Goal: Communication & Community: Connect with others

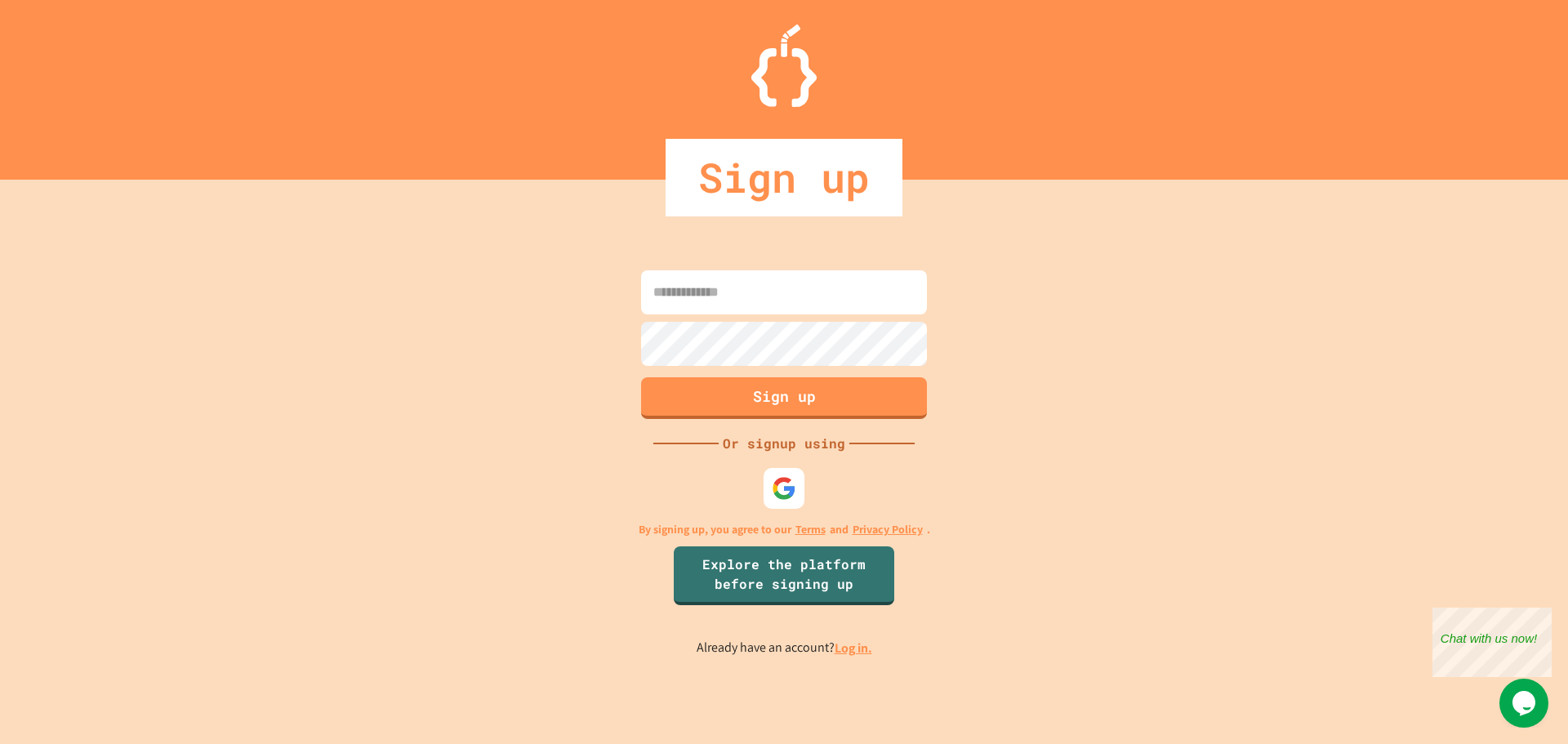
click at [720, 279] on input at bounding box center [784, 293] width 285 height 44
click at [800, 501] on div at bounding box center [784, 487] width 44 height 44
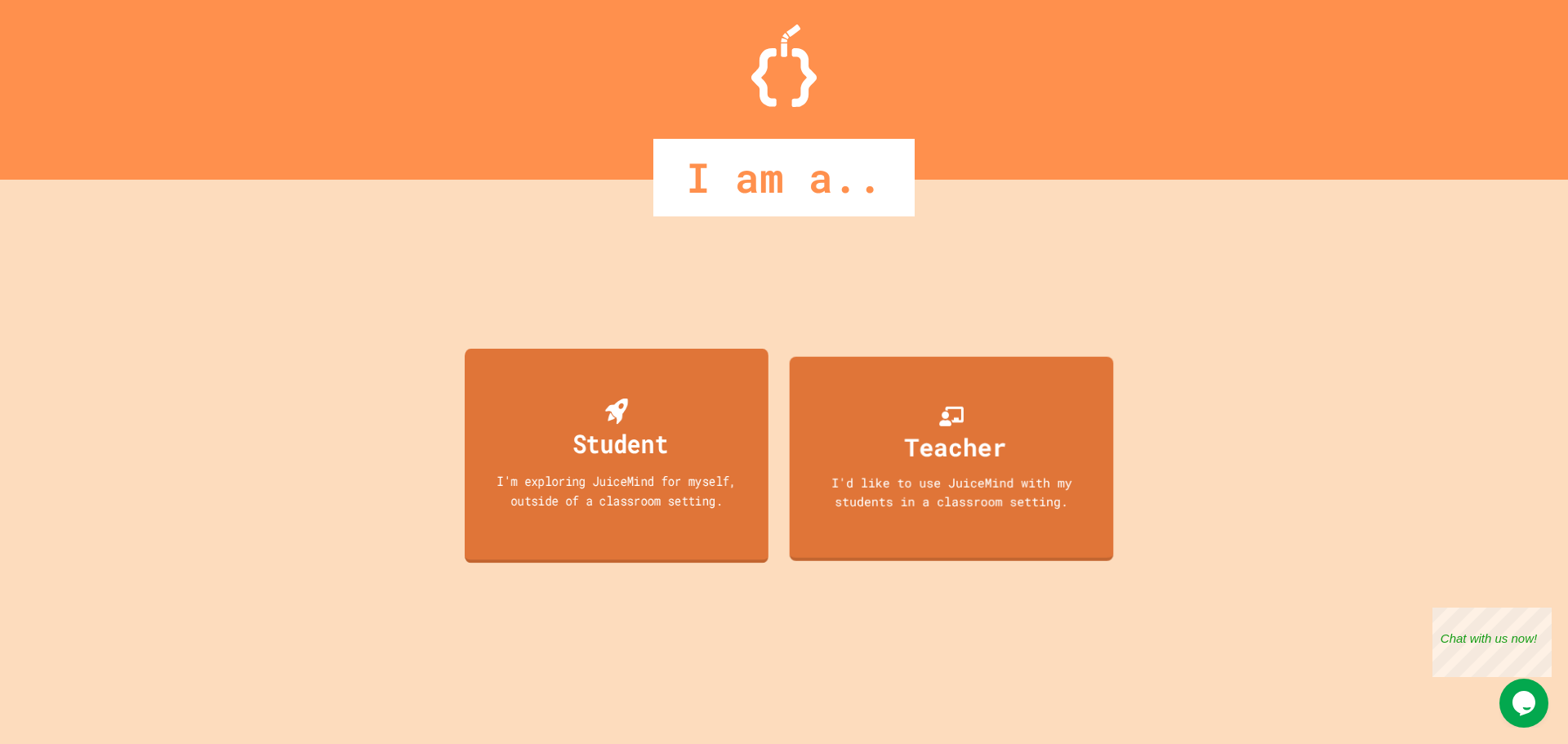
click at [651, 478] on div "I'm exploring JuiceMind for myself, outside of a classroom setting." at bounding box center [616, 490] width 273 height 38
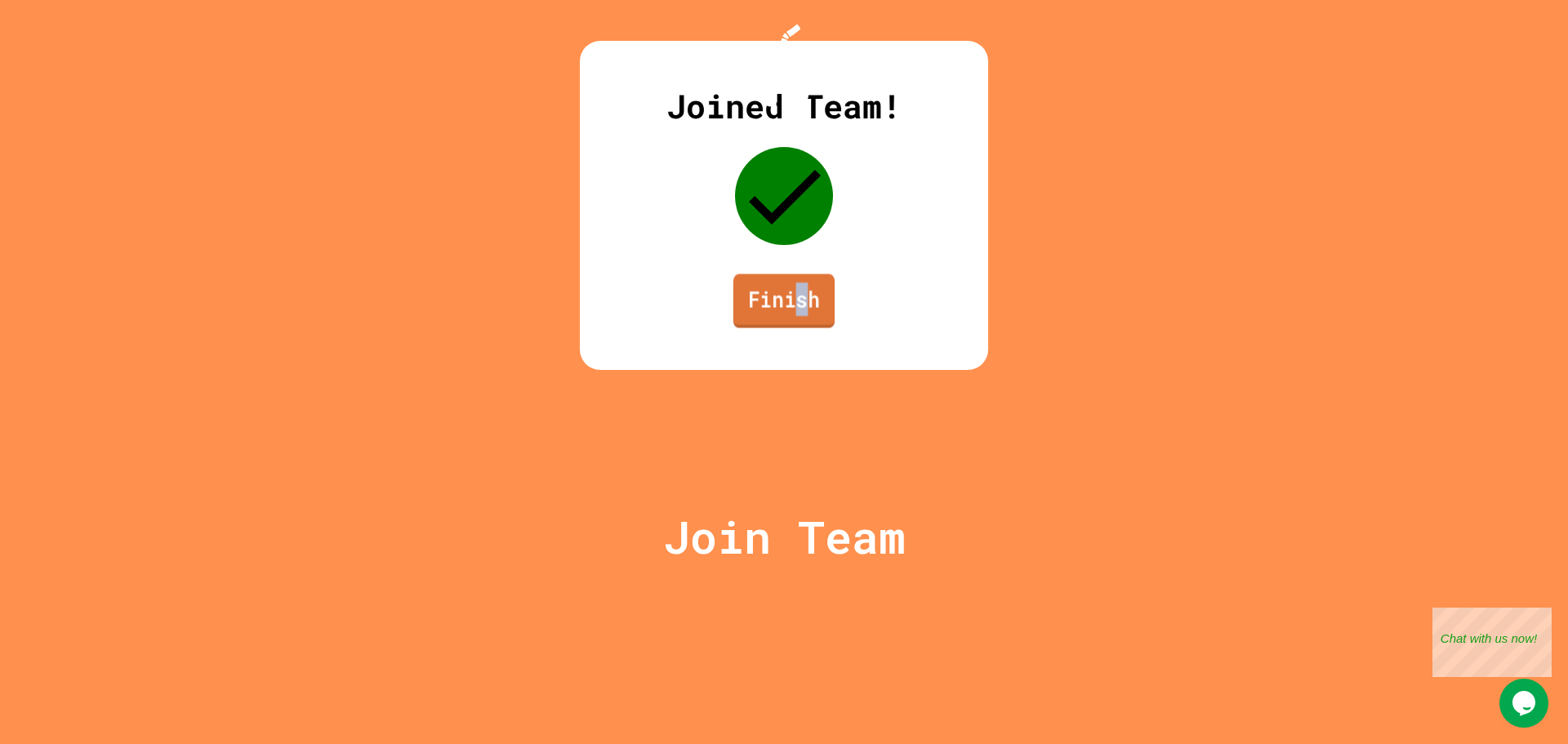
drag, startPoint x: 803, startPoint y: 448, endPoint x: 802, endPoint y: 457, distance: 9.1
click at [802, 327] on link "Finish" at bounding box center [783, 300] width 101 height 54
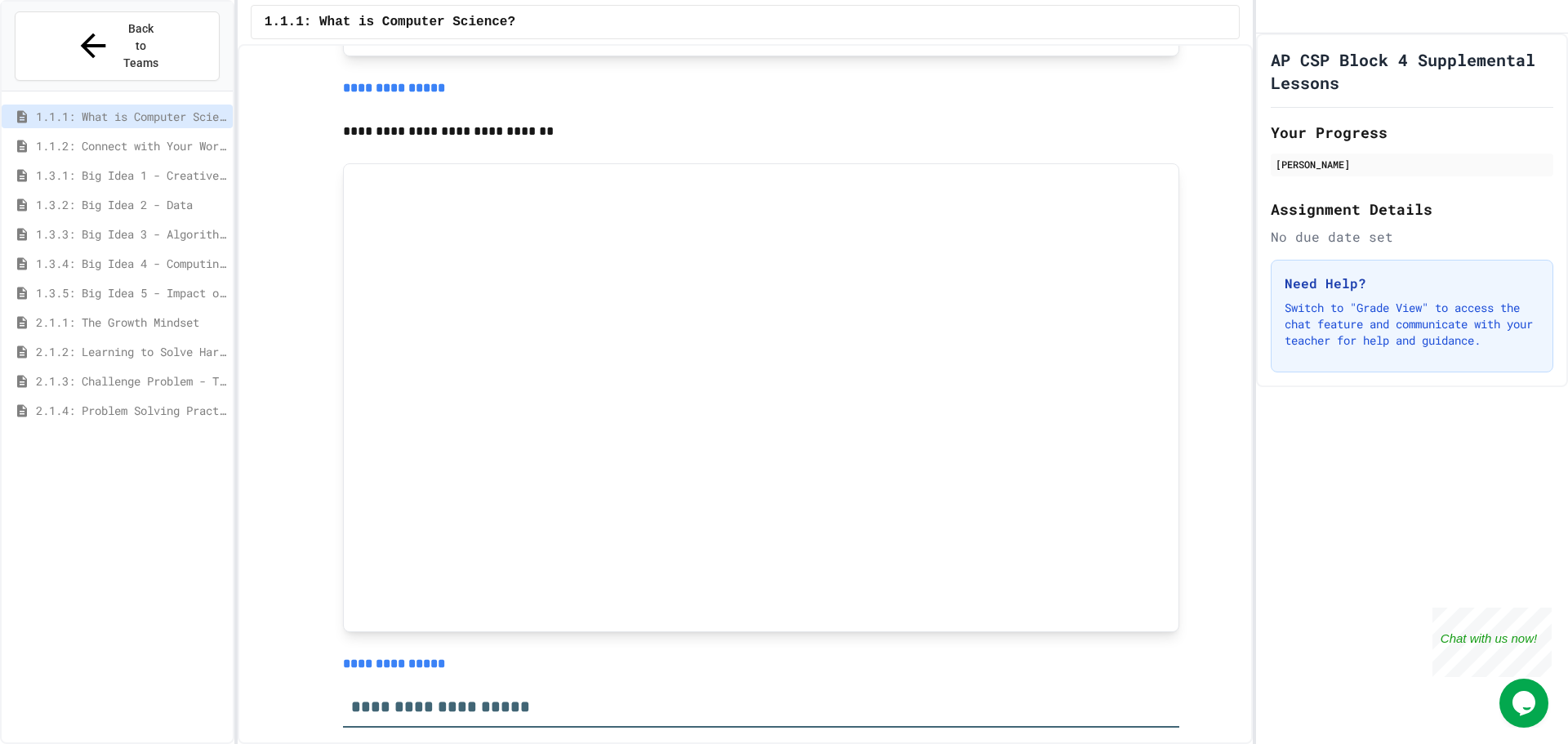
scroll to position [1476, 0]
